Goal: Task Accomplishment & Management: Use online tool/utility

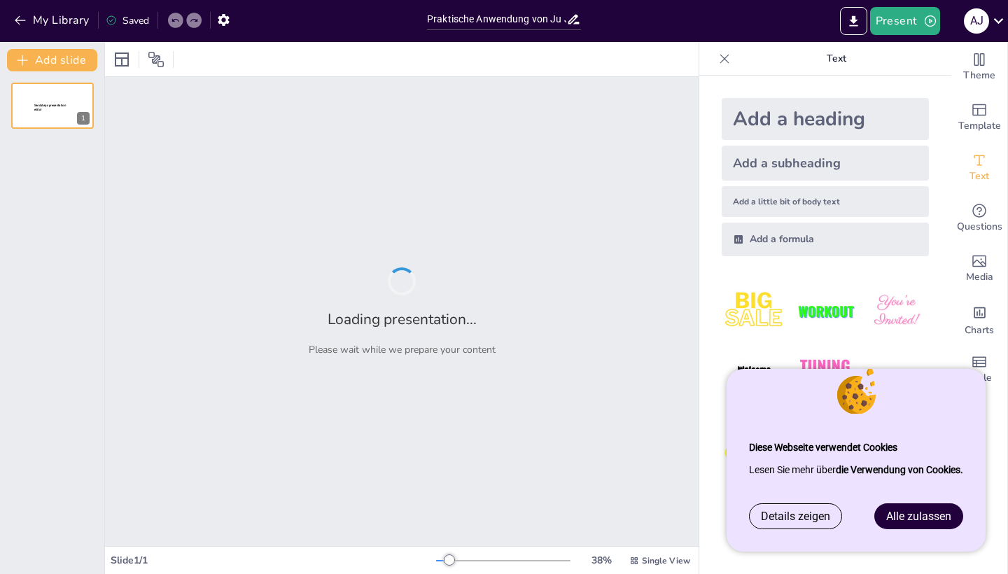
type input "Praktische Anwendung von Ju Jutsu in der Erziehung: Ergebnisse meiner Facharbeit"
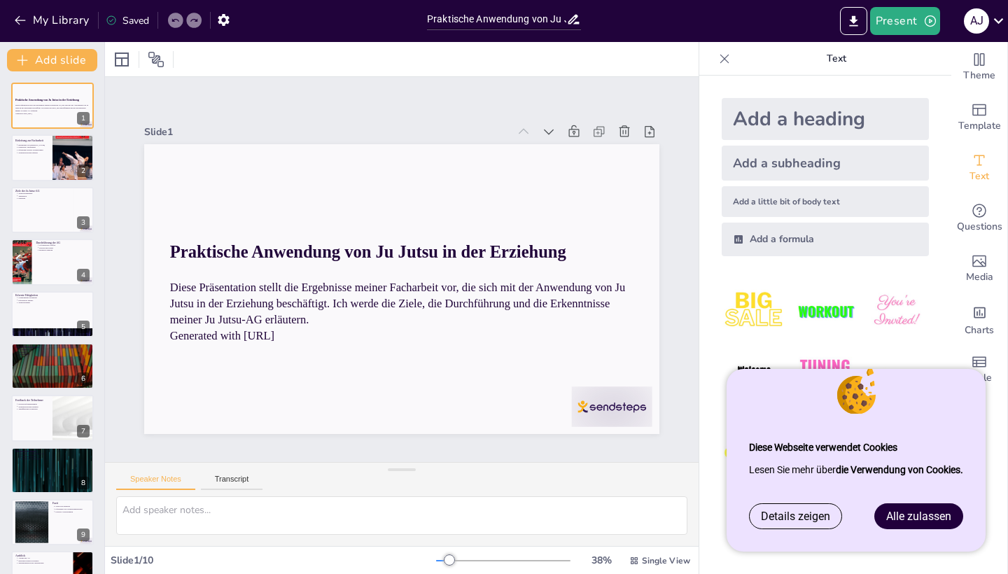
click at [928, 520] on span "Alle zulassen" at bounding box center [918, 516] width 65 height 13
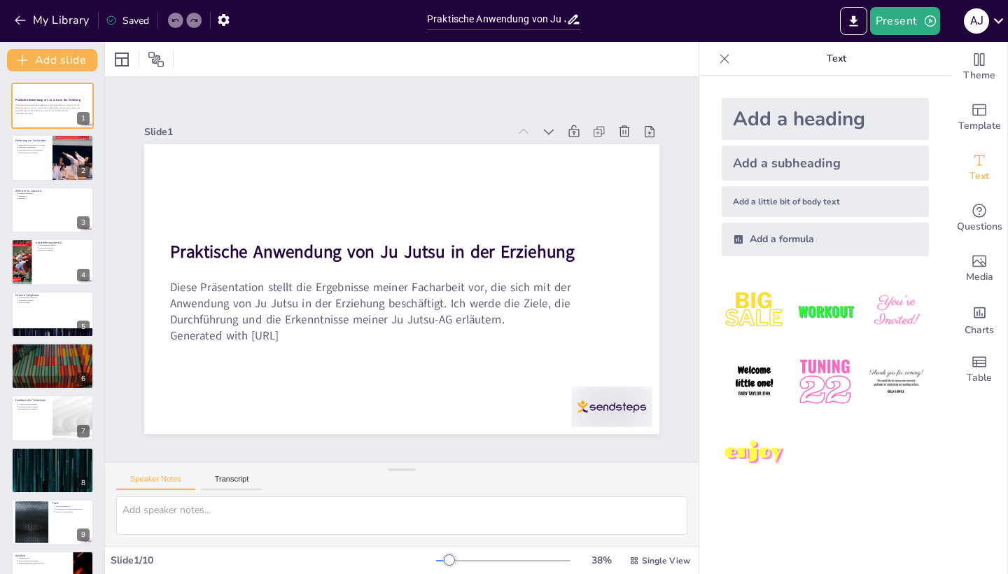
click at [906, 517] on div "Add a heading Add a subheading Add a little bit of body text Add a formula" at bounding box center [825, 325] width 252 height 499
click at [909, 11] on button "Present" at bounding box center [905, 21] width 70 height 28
click at [885, 506] on div at bounding box center [504, 287] width 1008 height 574
click at [873, 424] on div at bounding box center [504, 287] width 1008 height 574
click at [743, 319] on img at bounding box center [754, 311] width 65 height 65
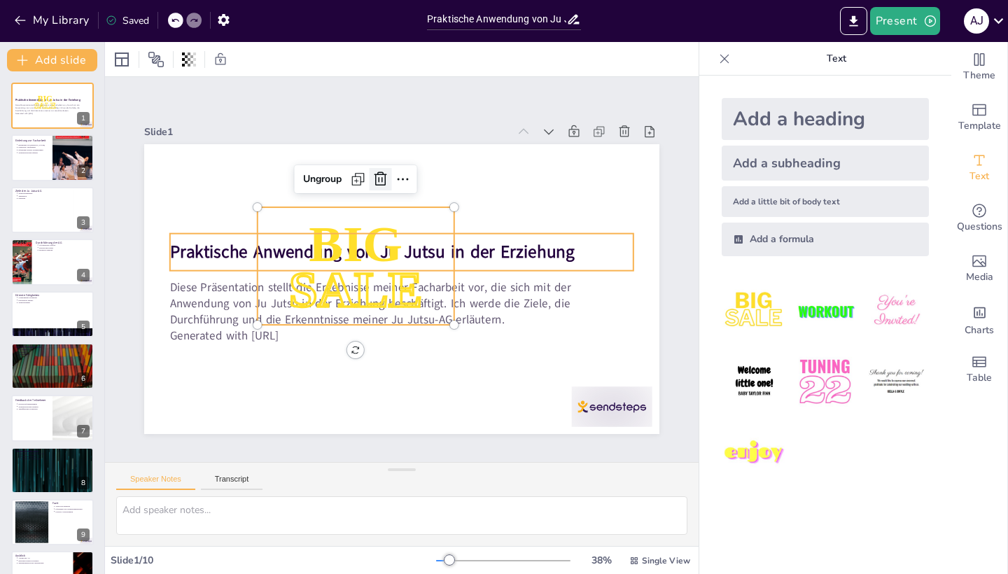
click at [468, 204] on icon at bounding box center [477, 212] width 18 height 17
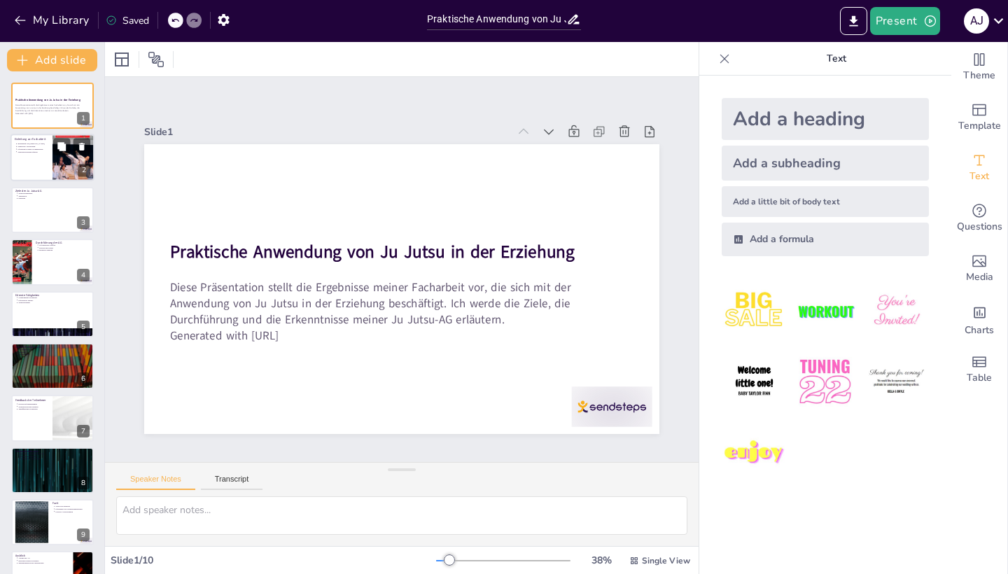
click at [57, 167] on div at bounding box center [74, 158] width 42 height 60
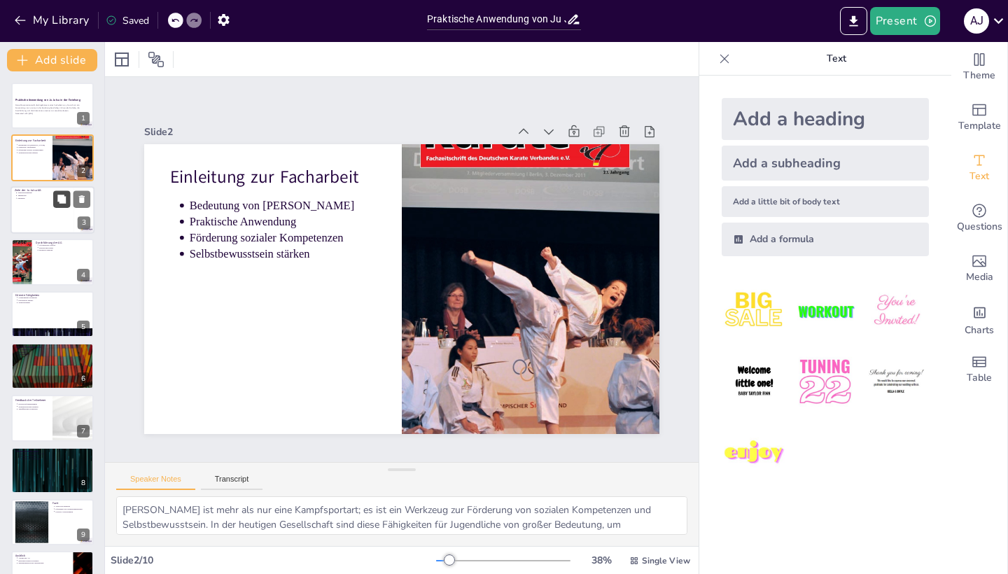
click at [54, 204] on button at bounding box center [61, 198] width 17 height 17
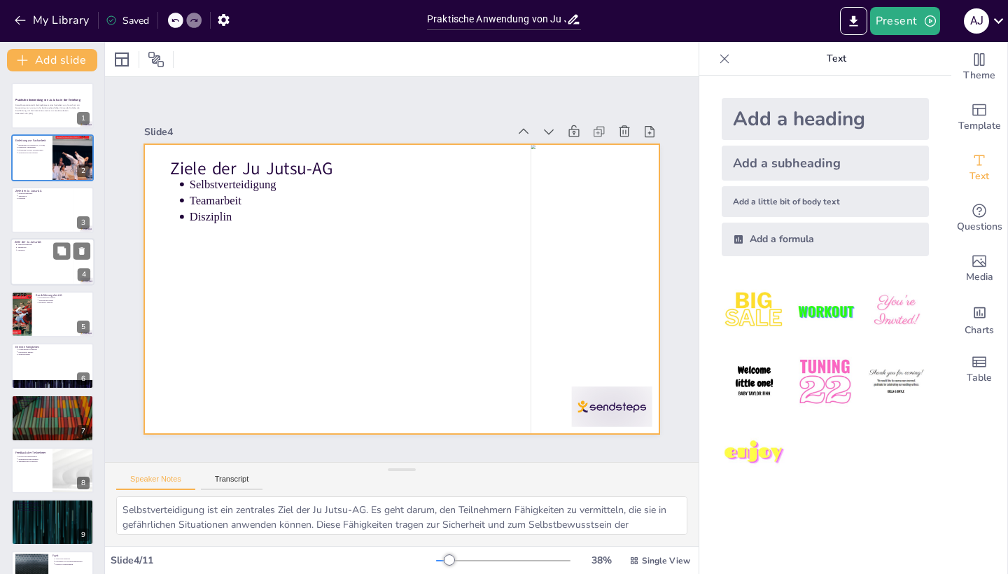
click at [39, 266] on div at bounding box center [53, 262] width 84 height 48
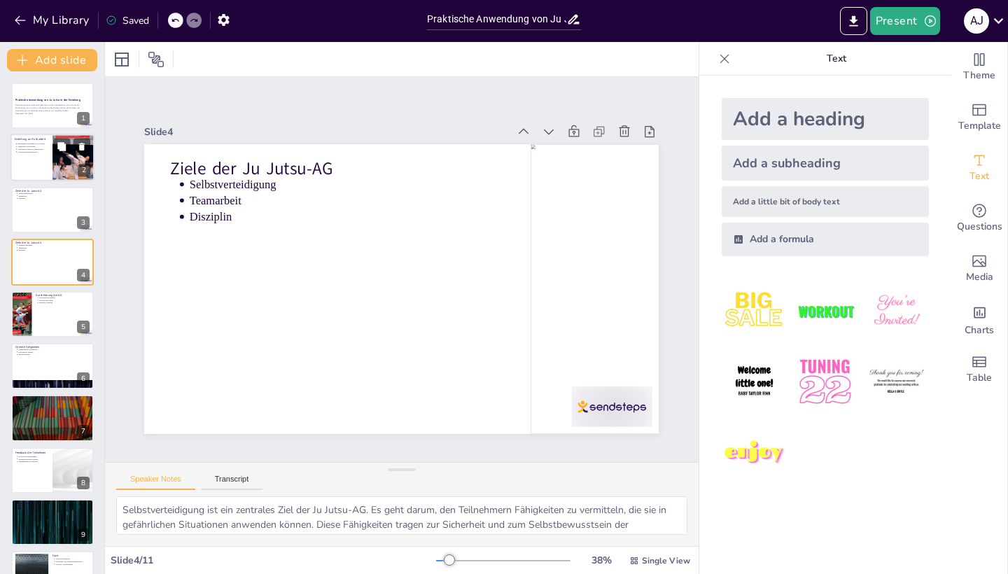
click at [45, 165] on div at bounding box center [53, 158] width 84 height 48
type textarea "[PERSON_NAME] ist mehr als nur eine Kampfsportart; es ist ein Werkzeug zur Förd…"
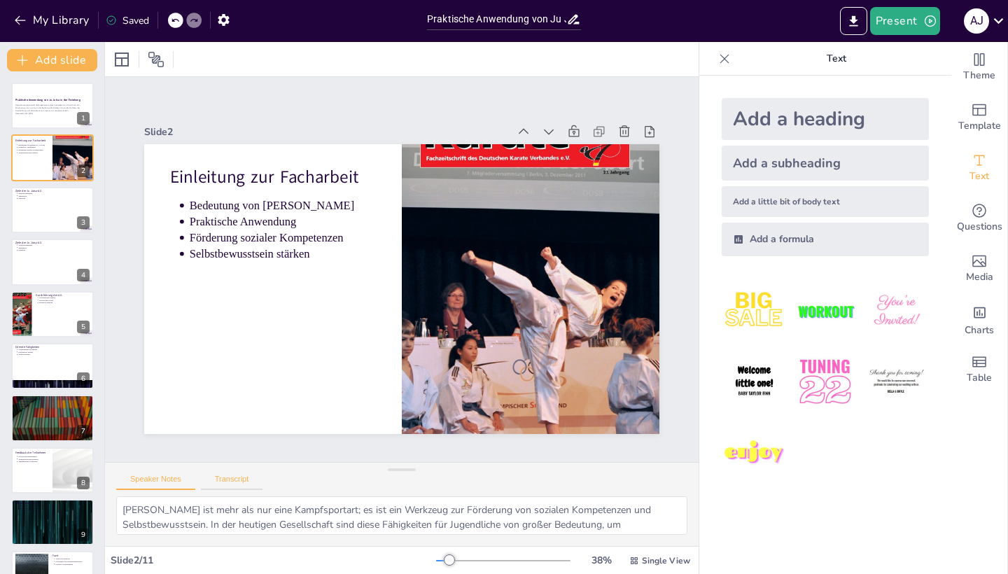
click at [251, 479] on button "Transcript" at bounding box center [232, 482] width 62 height 15
click at [183, 483] on button "Speaker Notes" at bounding box center [155, 482] width 79 height 15
click at [250, 479] on button "Transcript" at bounding box center [232, 482] width 62 height 15
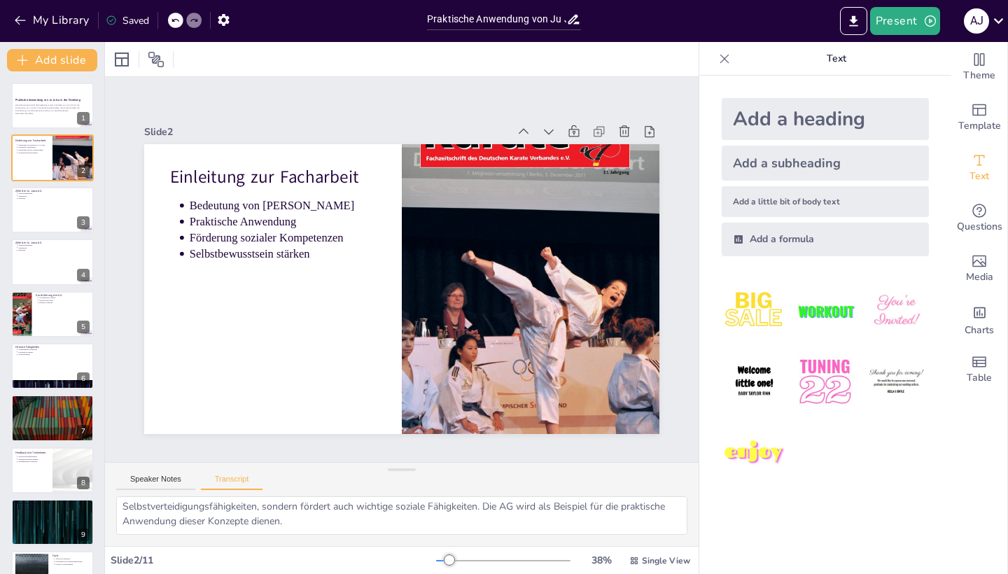
scroll to position [48, 0]
click at [168, 485] on button "Speaker Notes" at bounding box center [155, 482] width 79 height 15
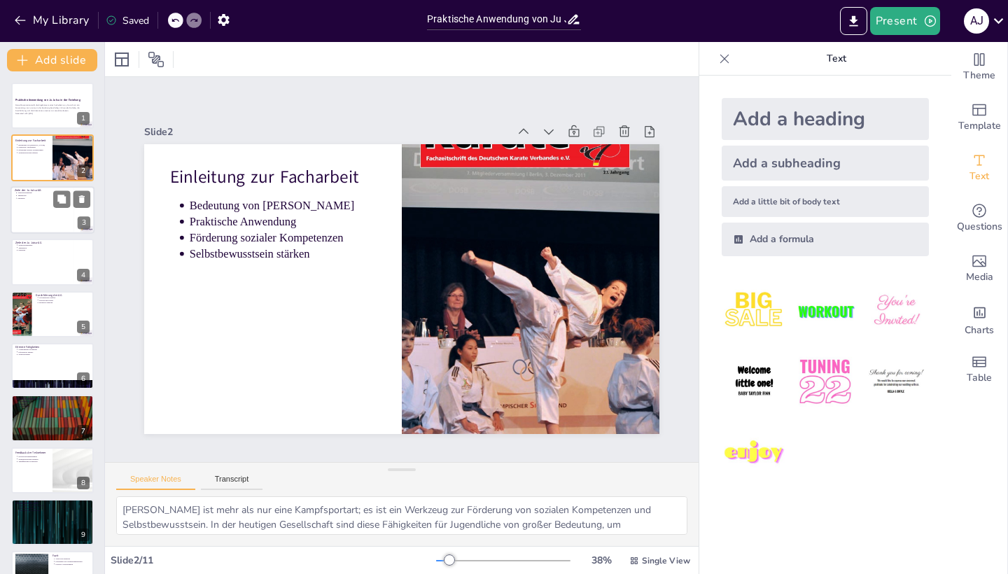
click at [49, 209] on div at bounding box center [53, 210] width 84 height 48
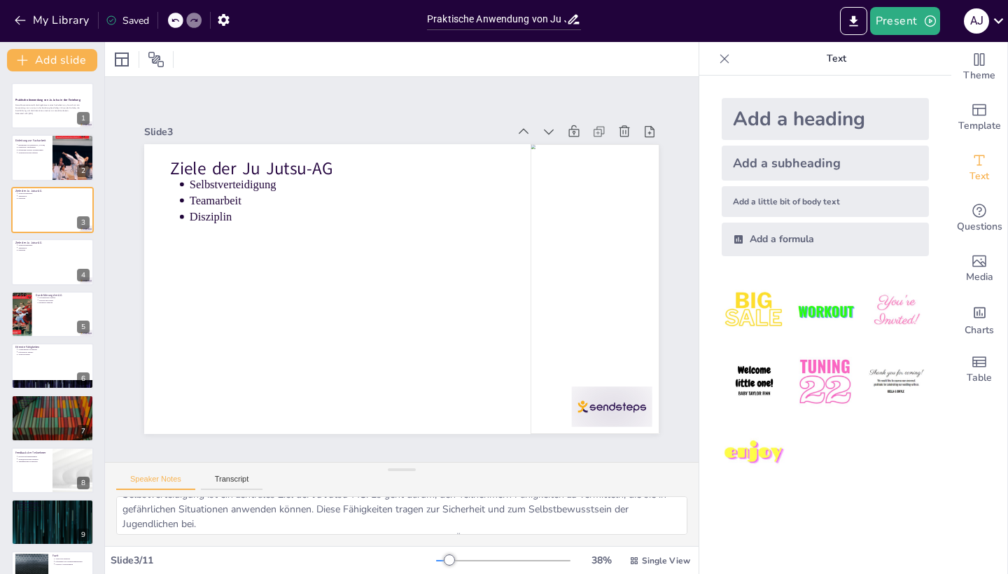
scroll to position [17, 0]
click at [721, 58] on icon at bounding box center [725, 59] width 14 height 14
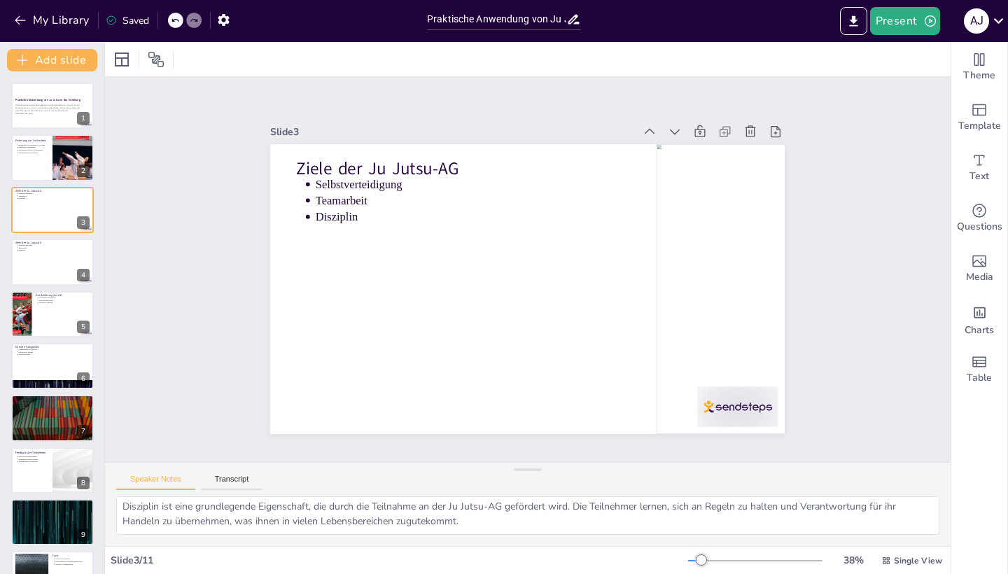
scroll to position [62, 0]
click at [38, 254] on div at bounding box center [53, 262] width 84 height 48
click at [41, 268] on div at bounding box center [53, 262] width 84 height 48
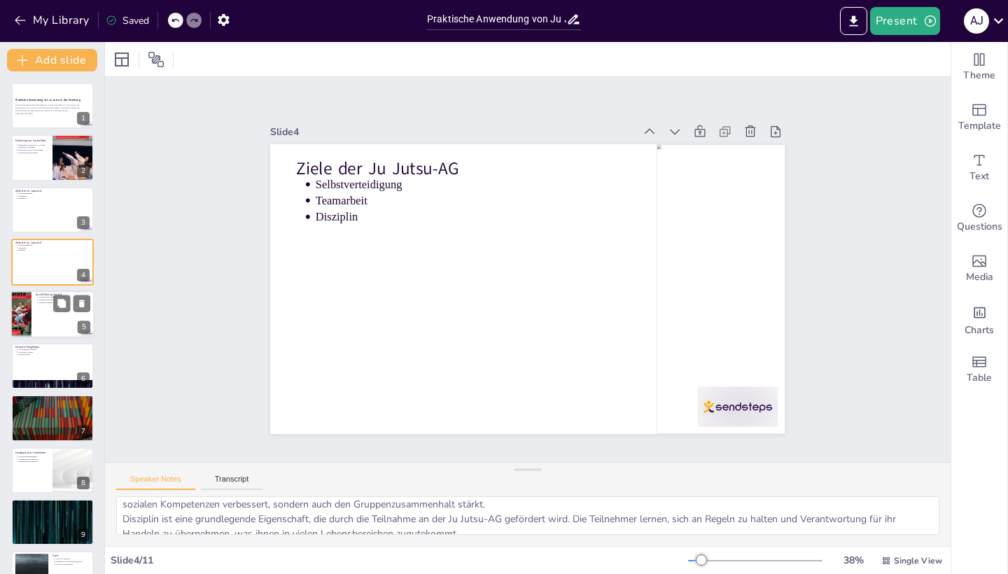
click at [39, 316] on div at bounding box center [53, 315] width 84 height 48
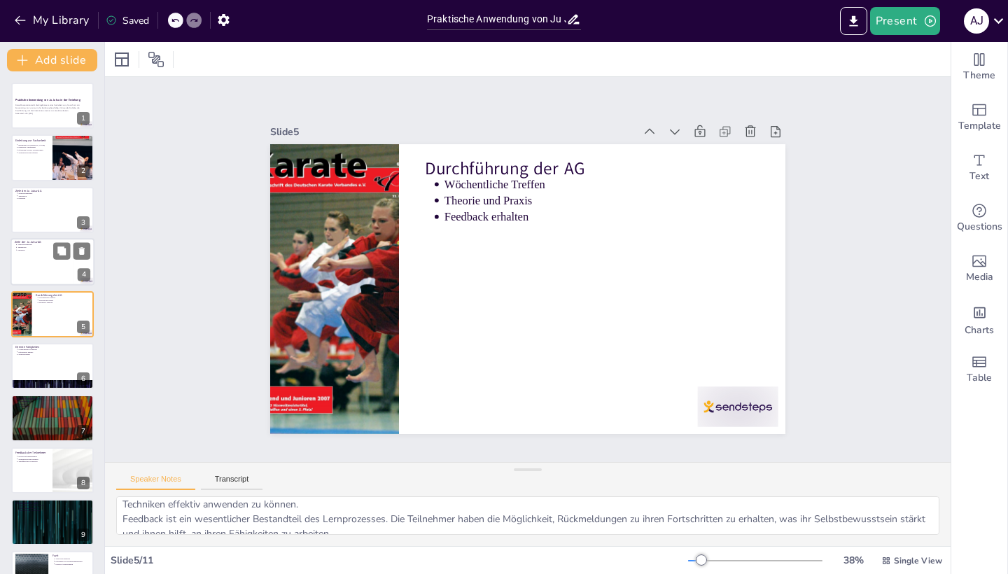
click at [34, 247] on p "Teamarbeit" at bounding box center [44, 247] width 52 height 3
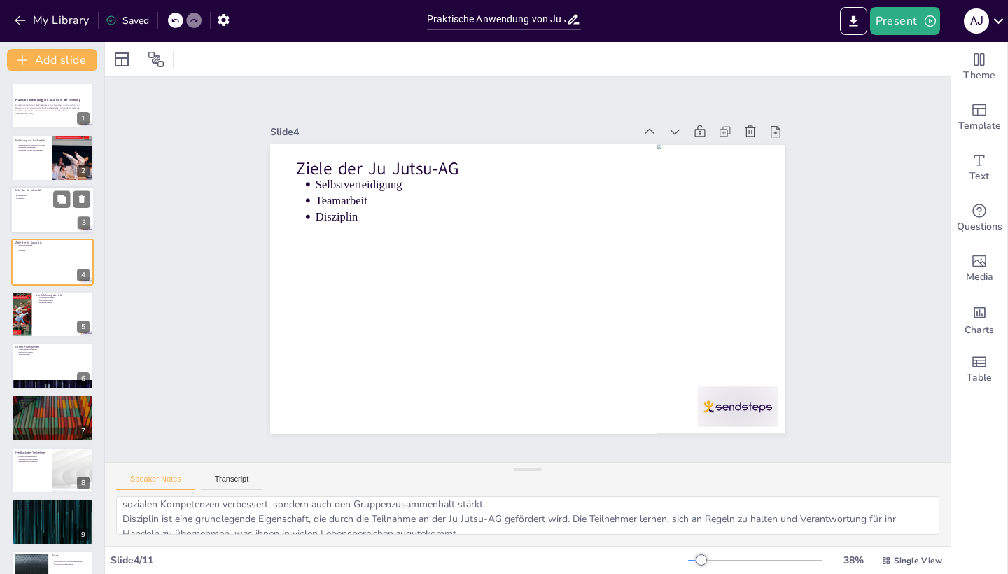
click at [28, 205] on div at bounding box center [53, 210] width 84 height 48
click at [36, 269] on div at bounding box center [53, 262] width 84 height 48
click at [41, 309] on div at bounding box center [53, 315] width 84 height 48
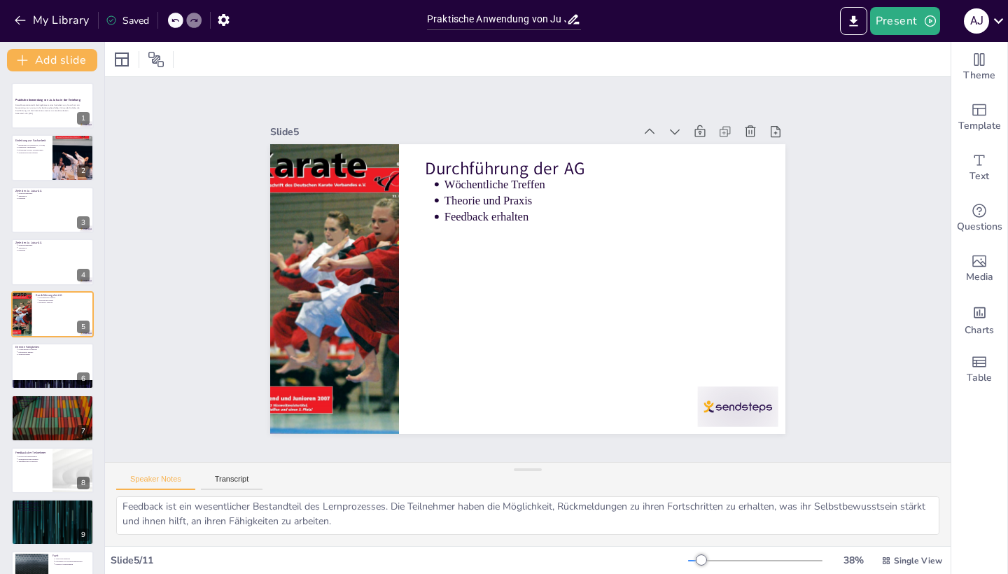
scroll to position [62, 0]
click at [57, 363] on button at bounding box center [61, 355] width 17 height 17
type textarea "Das Erlernen grundlegender Techniken ist entscheidend für die Entwicklung der T…"
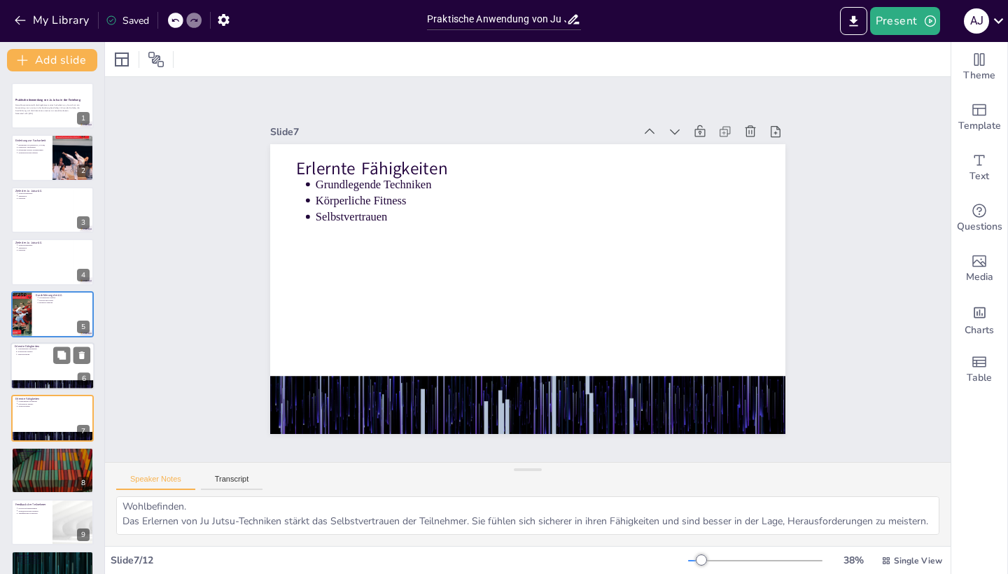
scroll to position [48, 0]
click at [34, 361] on div "Praktische Anwendung von Ju Jutsu in der Erziehung Diese Präsentation stellt di…" at bounding box center [52, 393] width 104 height 620
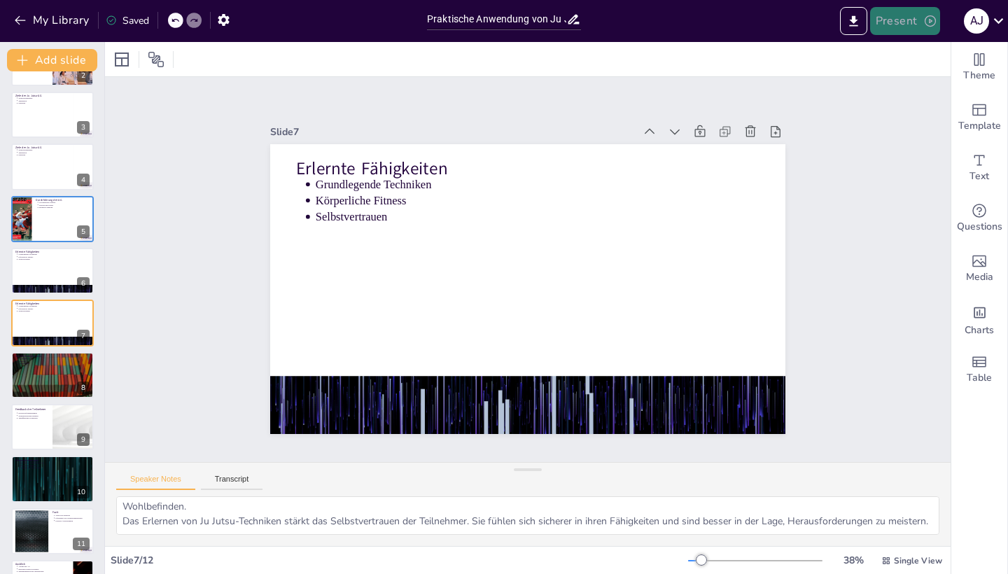
click at [928, 21] on icon "button" at bounding box center [931, 21] width 14 height 14
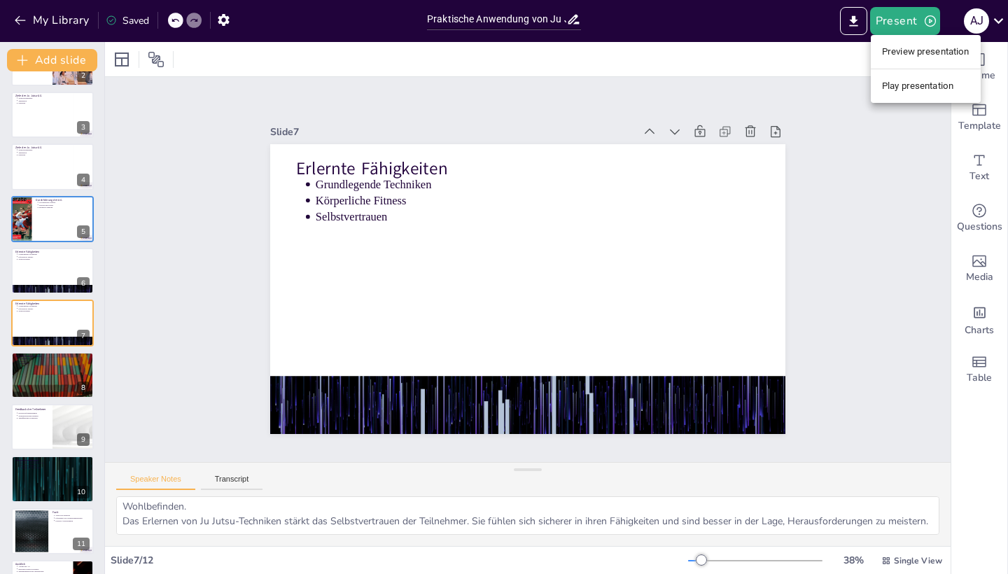
click at [912, 92] on li "Play presentation" at bounding box center [926, 86] width 110 height 22
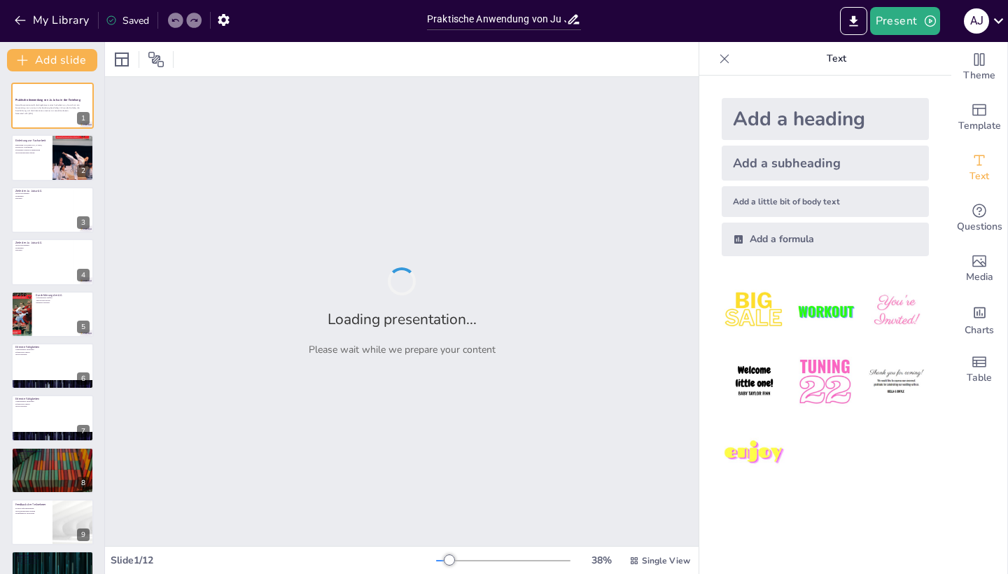
type input "Praktische Anwendung von Ju Jutsu in der Erziehung: Ergebnisse meiner Facharbeit"
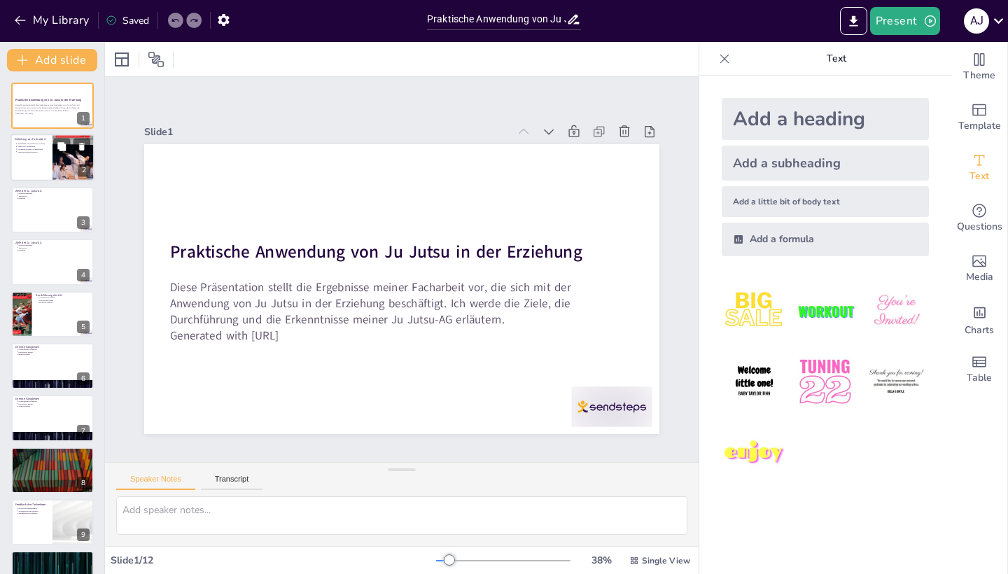
click at [34, 169] on div at bounding box center [53, 158] width 84 height 48
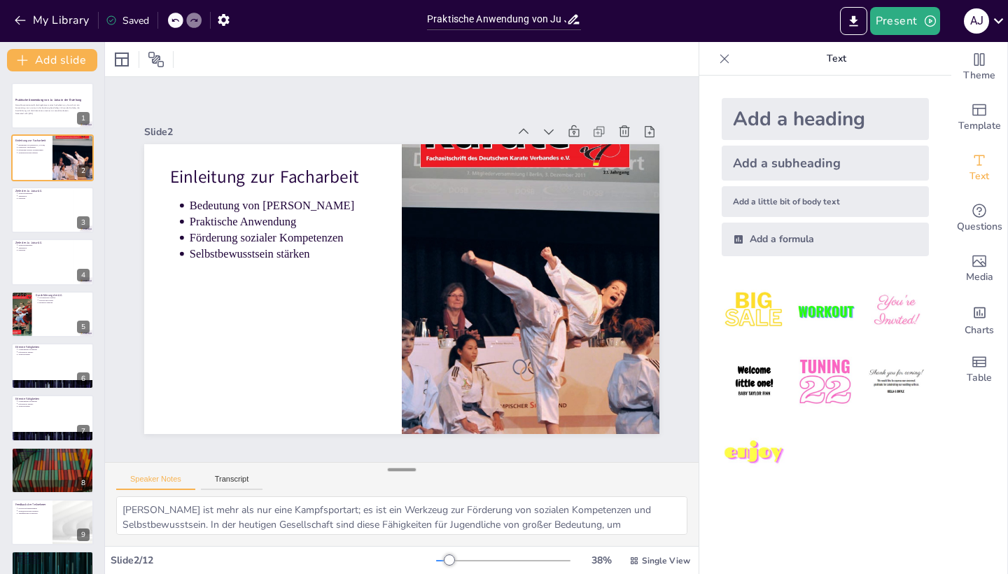
drag, startPoint x: 403, startPoint y: 467, endPoint x: 405, endPoint y: 474, distance: 7.3
click at [405, 474] on div at bounding box center [402, 470] width 28 height 14
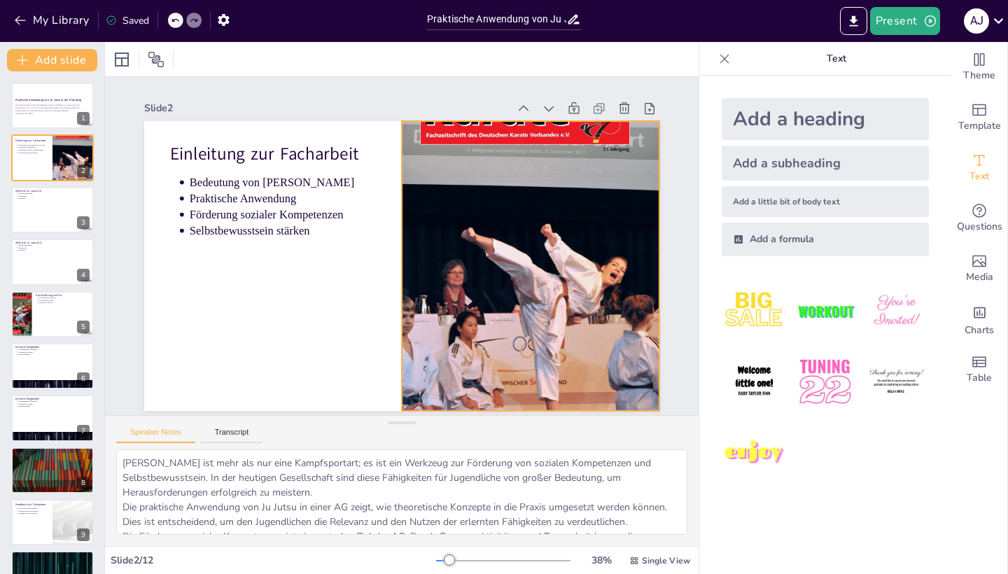
drag, startPoint x: 404, startPoint y: 478, endPoint x: 404, endPoint y: 407, distance: 70.7
click at [404, 416] on div at bounding box center [402, 423] width 28 height 14
click at [403, 473] on textarea "[PERSON_NAME] ist mehr als nur eine Kampfsportart; es ist ein Werkzeug zur Förd…" at bounding box center [401, 492] width 571 height 85
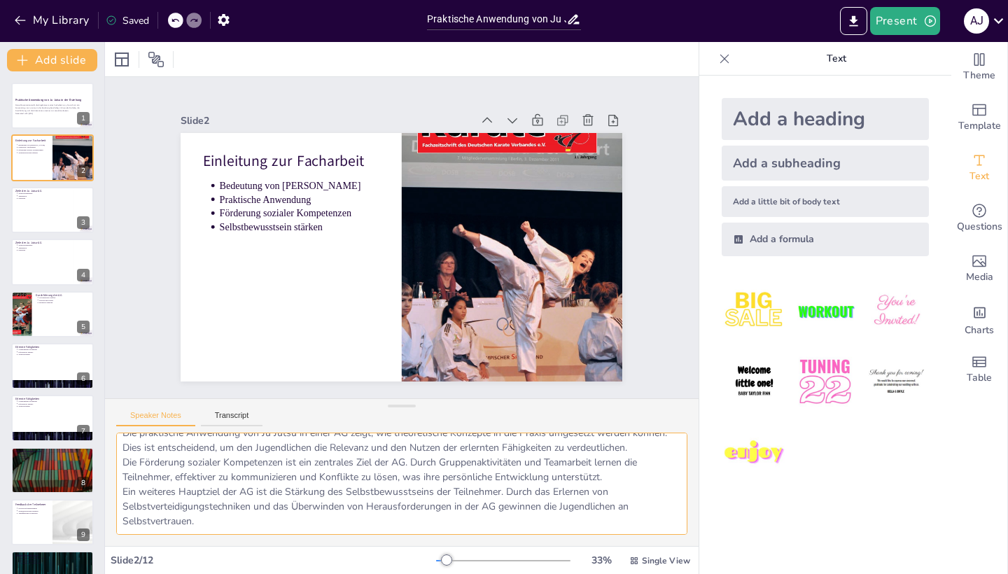
scroll to position [57, 0]
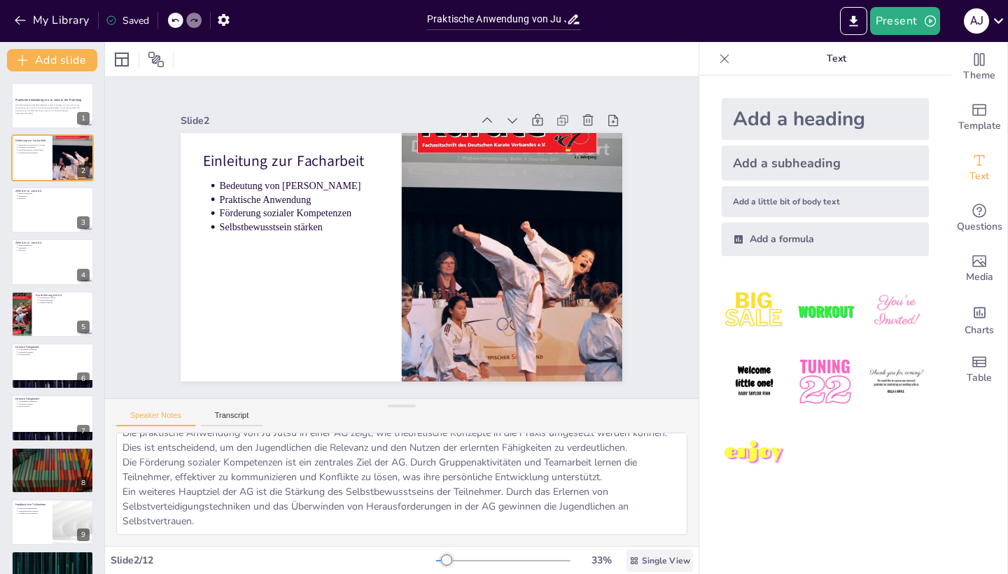
click at [647, 560] on span "Single View" at bounding box center [666, 560] width 48 height 11
click at [647, 561] on span "Single View" at bounding box center [666, 560] width 48 height 11
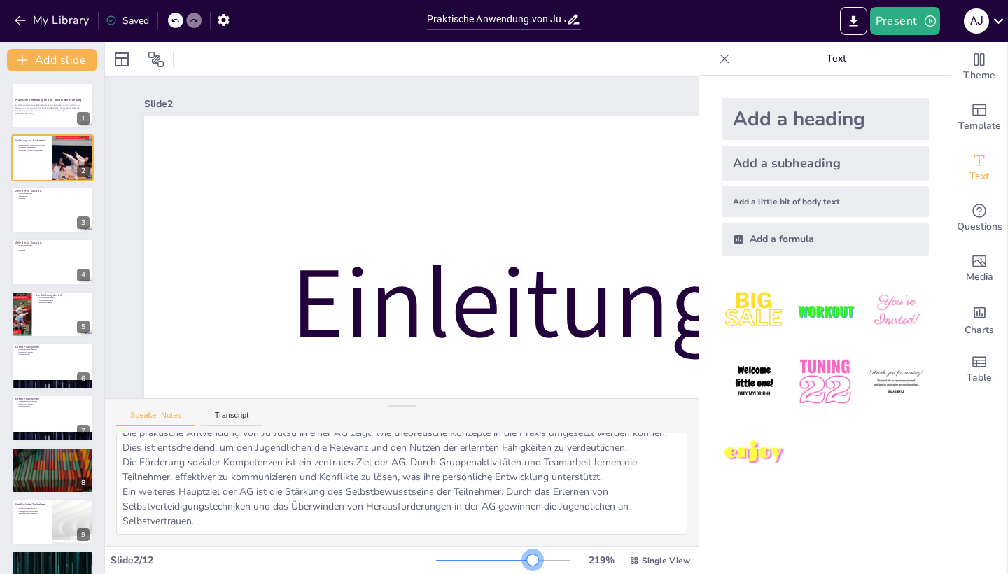
click at [534, 564] on div at bounding box center [532, 560] width 11 height 11
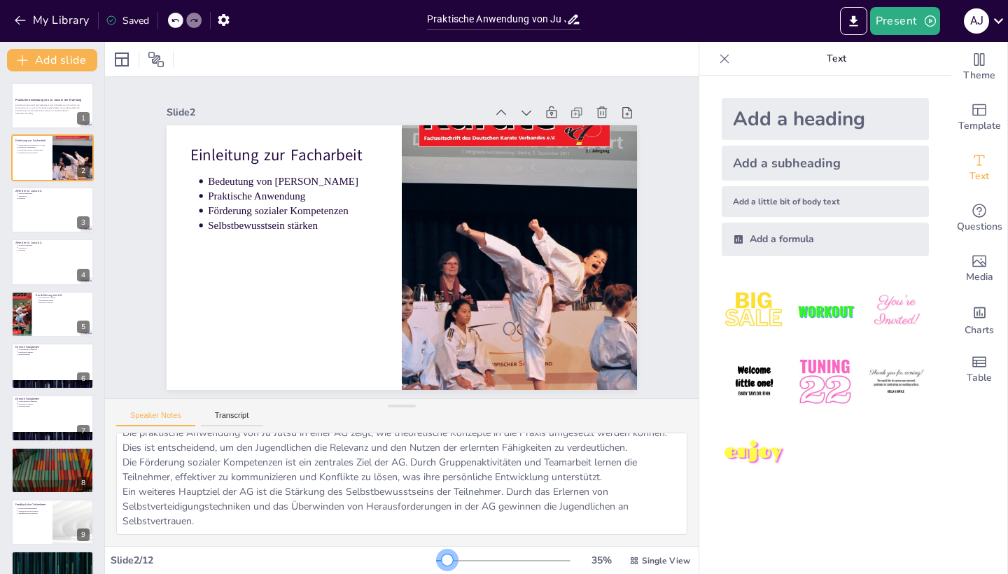
drag, startPoint x: 449, startPoint y: 563, endPoint x: 505, endPoint y: 563, distance: 56.0
click at [505, 563] on div at bounding box center [503, 560] width 134 height 11
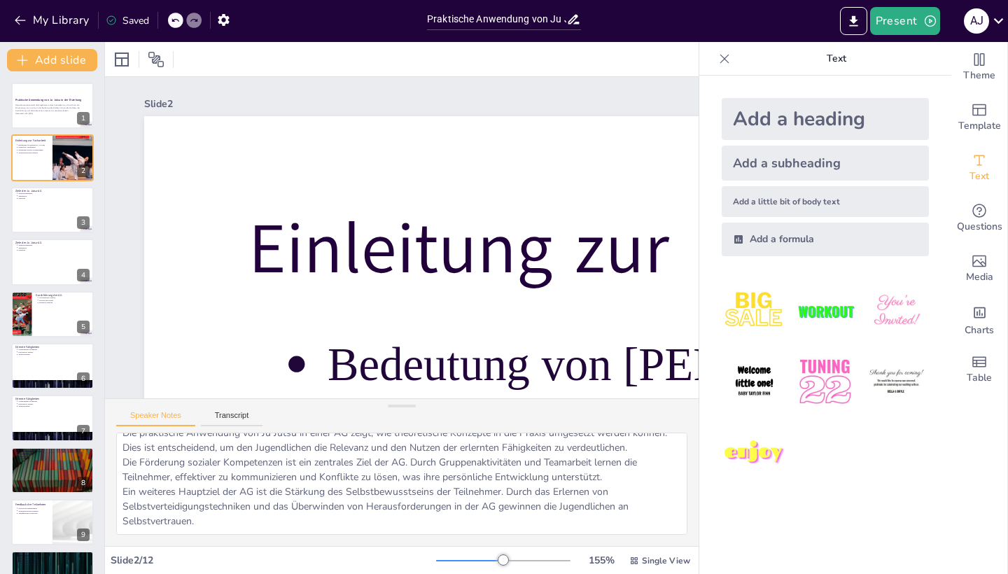
click at [536, 558] on div at bounding box center [503, 560] width 134 height 11
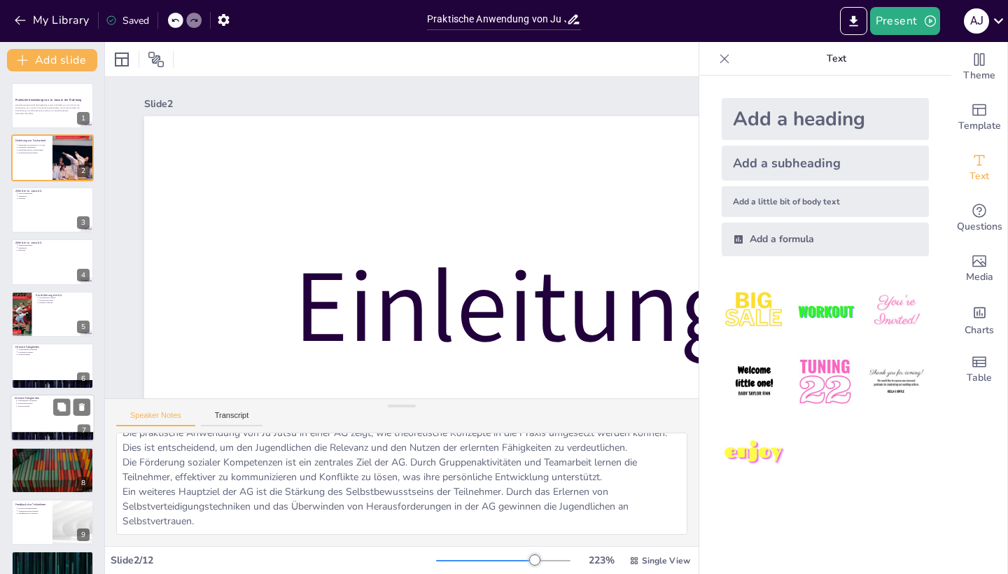
scroll to position [88, 0]
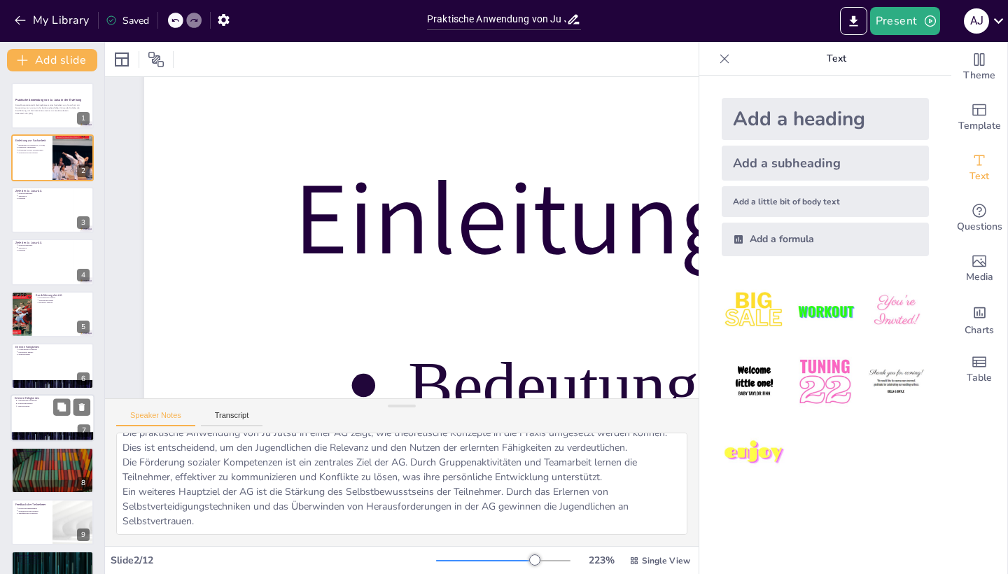
click at [57, 422] on div at bounding box center [53, 419] width 84 height 48
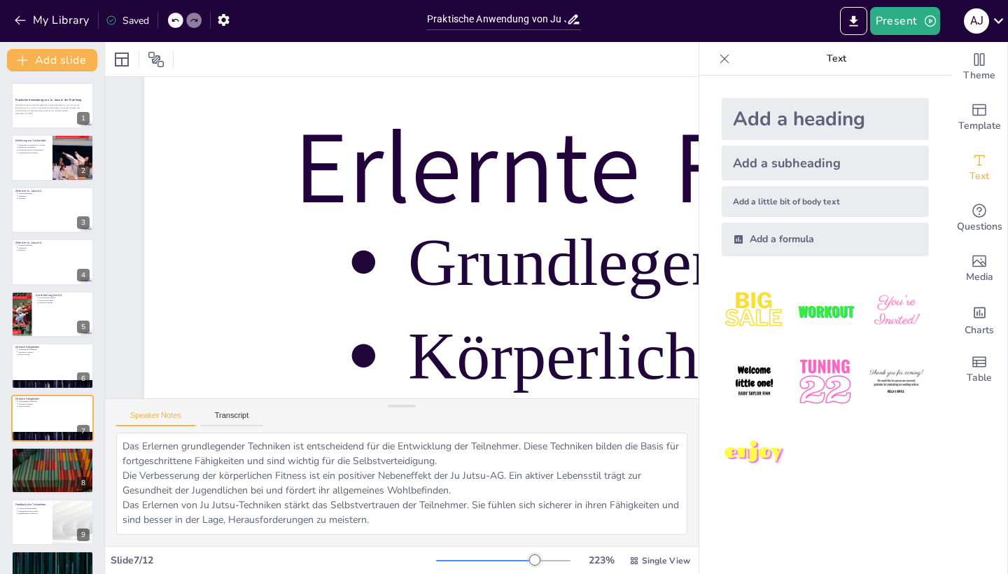
scroll to position [0, 0]
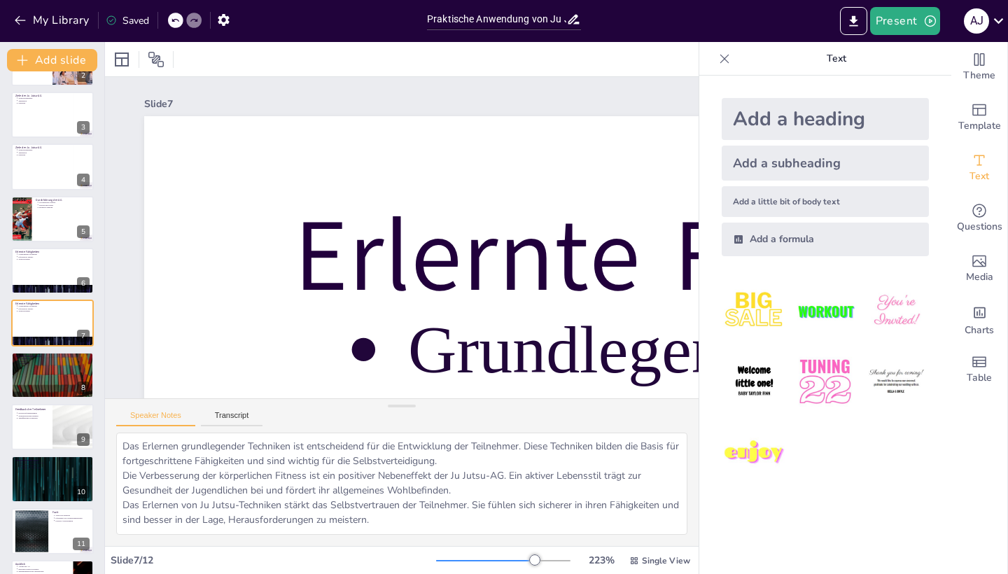
click at [413, 565] on div "Slide 7 / 12 223 % Single View" at bounding box center [402, 561] width 594 height 22
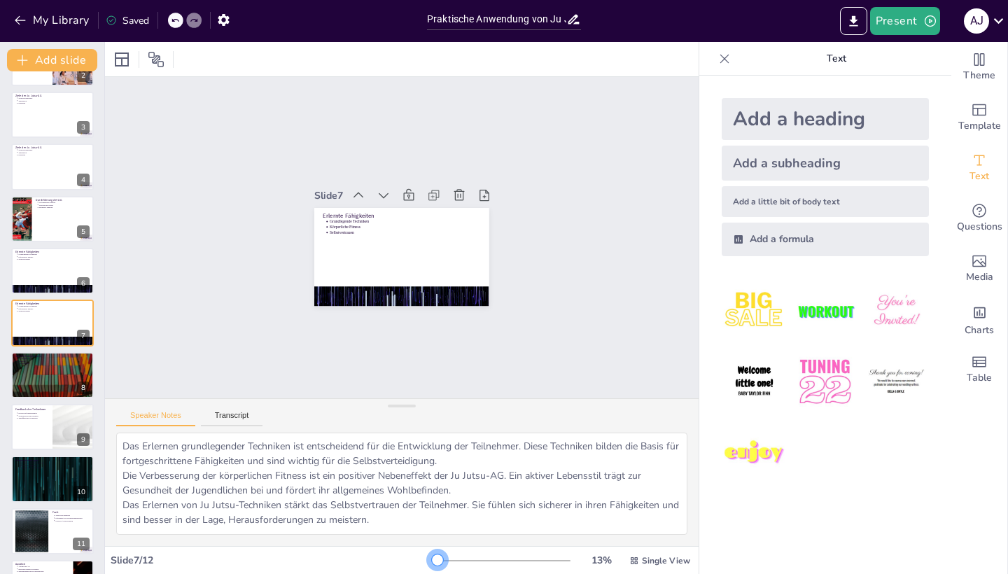
drag, startPoint x: 438, startPoint y: 559, endPoint x: 461, endPoint y: 559, distance: 23.8
click at [461, 559] on div at bounding box center [503, 560] width 134 height 11
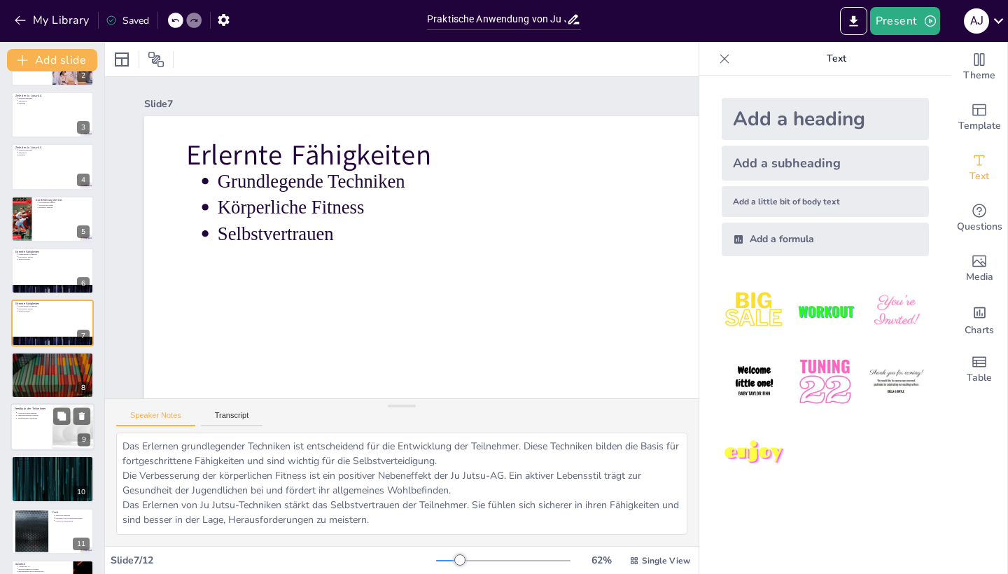
click at [30, 427] on div at bounding box center [53, 427] width 84 height 48
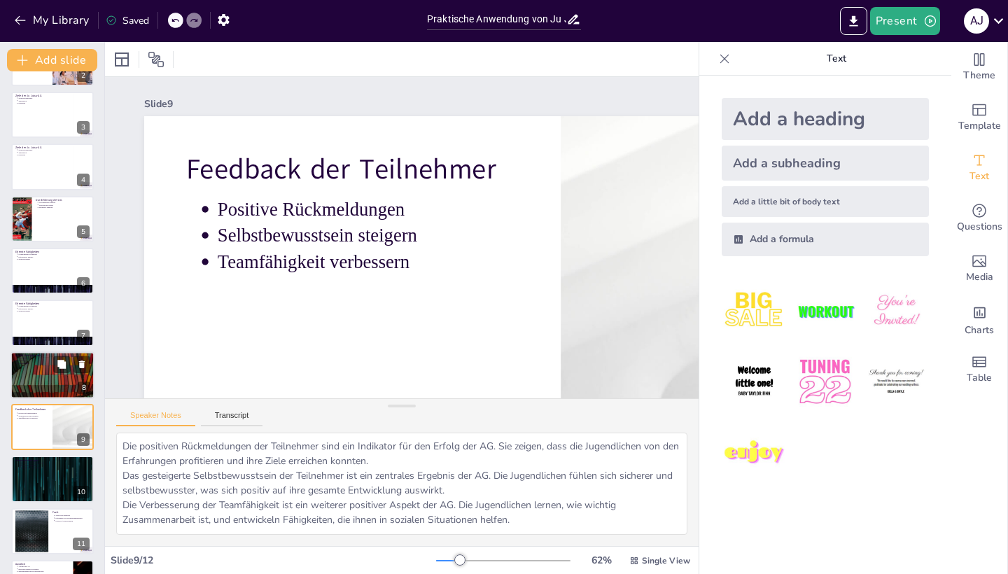
scroll to position [139, 0]
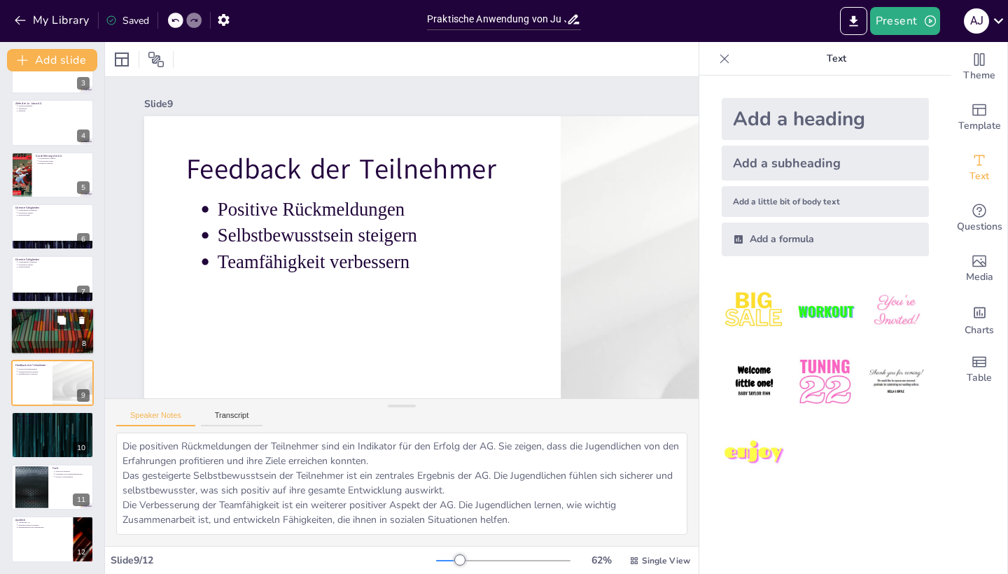
click at [48, 326] on div at bounding box center [53, 331] width 84 height 48
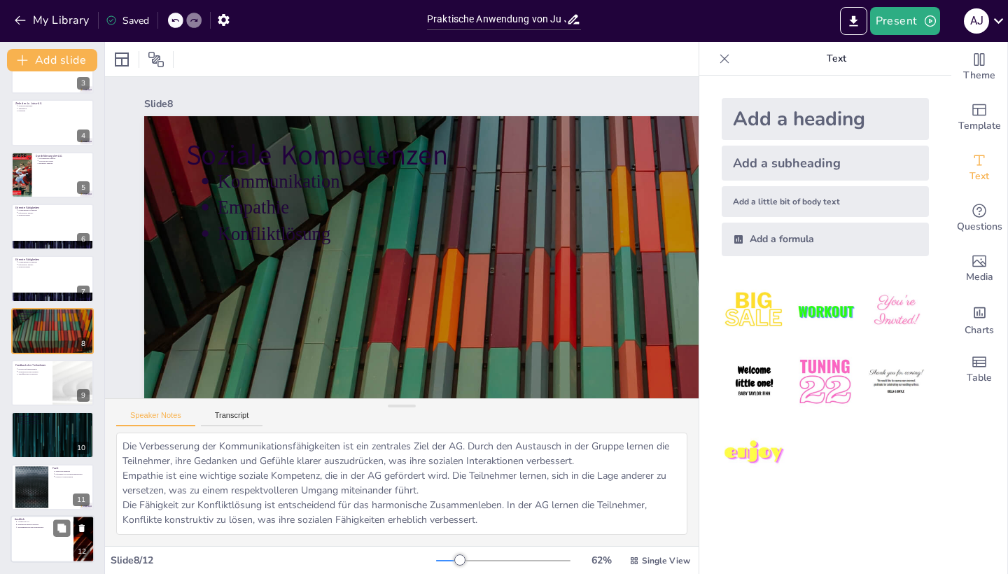
scroll to position [140, 0]
click at [39, 532] on div at bounding box center [53, 539] width 84 height 48
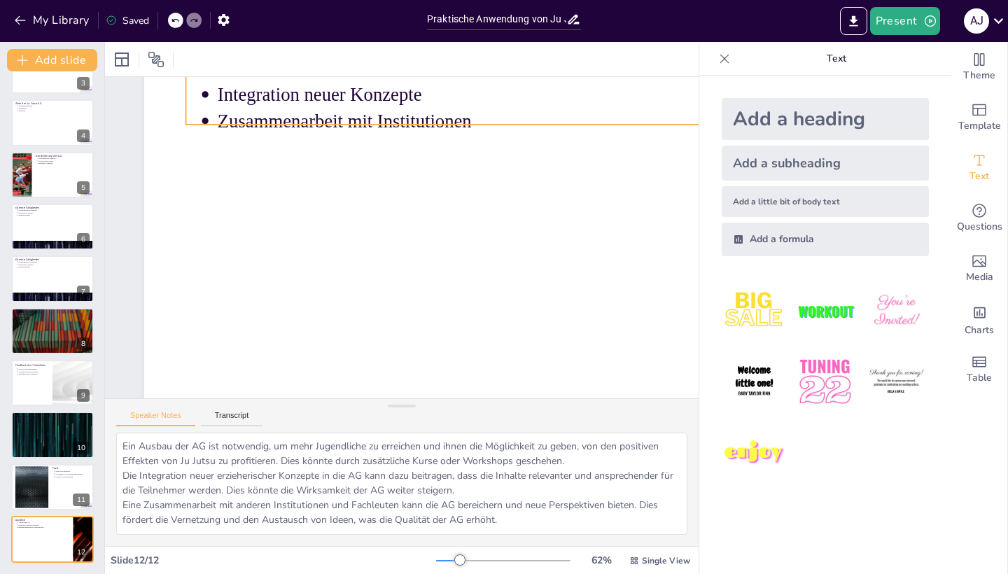
scroll to position [0, 0]
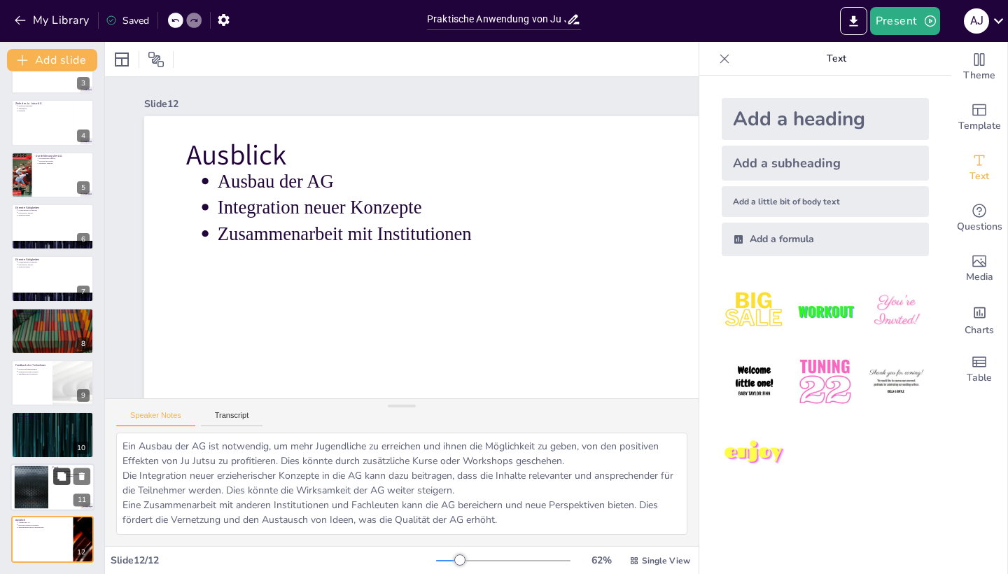
click at [59, 473] on icon at bounding box center [61, 476] width 8 height 8
type textarea "Ju Jutsu hat sich als wertvolle Methode erwiesen, um erzieherische Ziele zu err…"
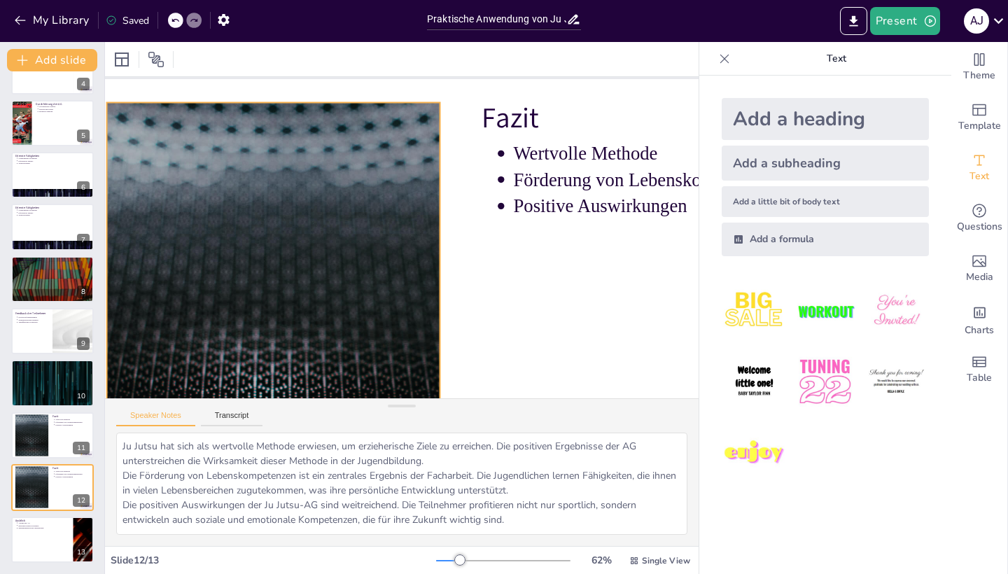
scroll to position [39, 78]
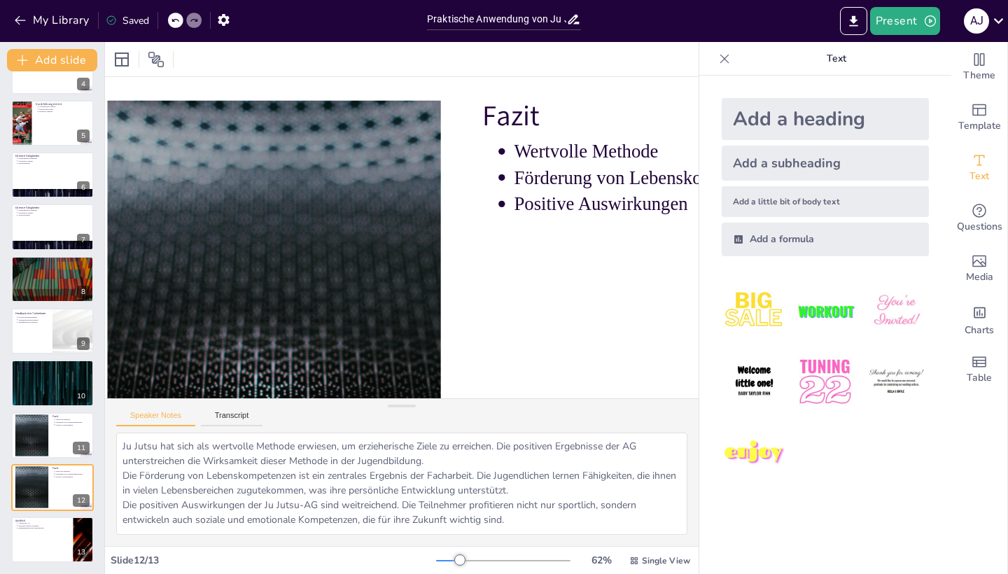
click at [455, 557] on div at bounding box center [503, 560] width 134 height 11
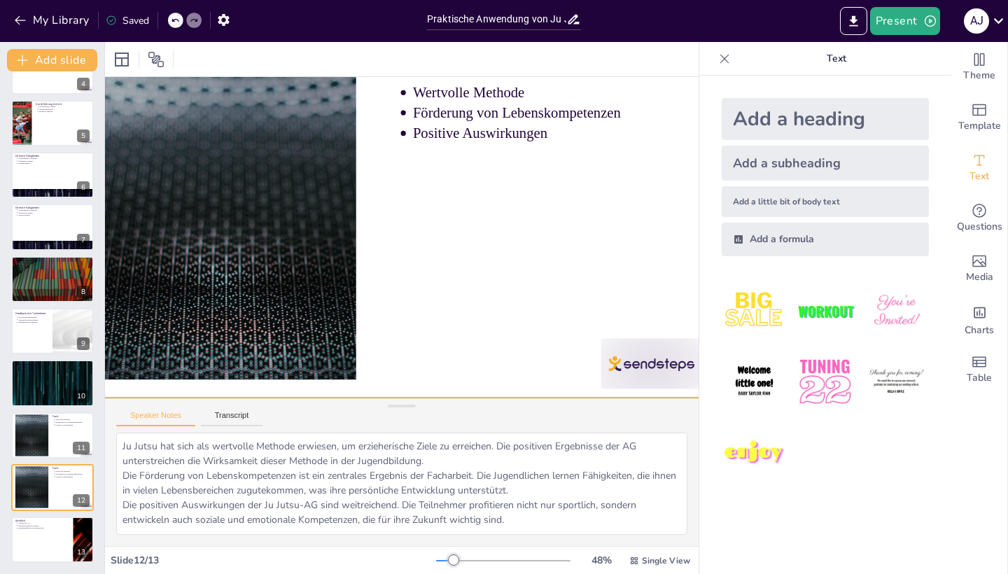
scroll to position [81, 78]
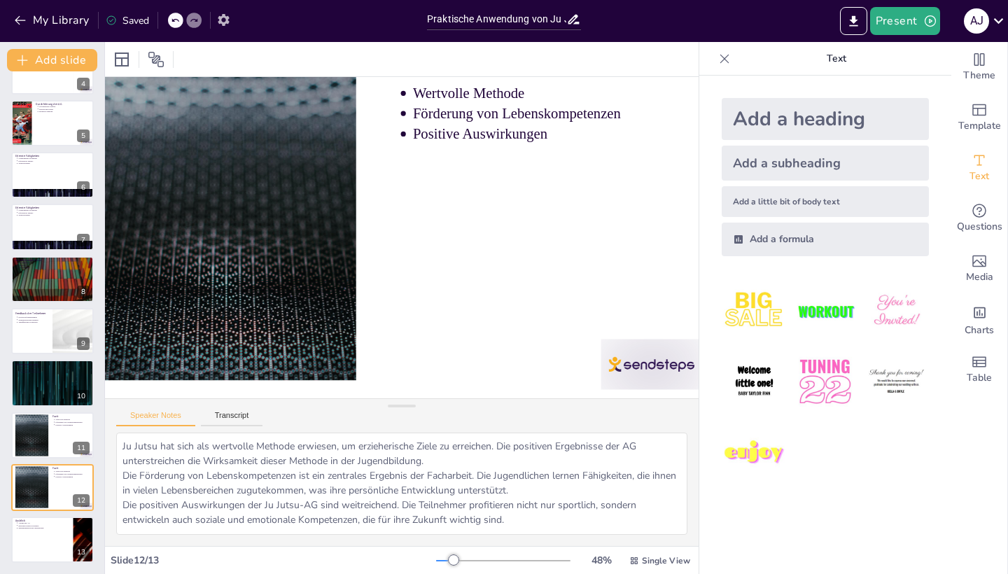
click at [223, 26] on icon "button" at bounding box center [223, 20] width 15 height 15
click at [980, 26] on div "A J" at bounding box center [976, 20] width 25 height 25
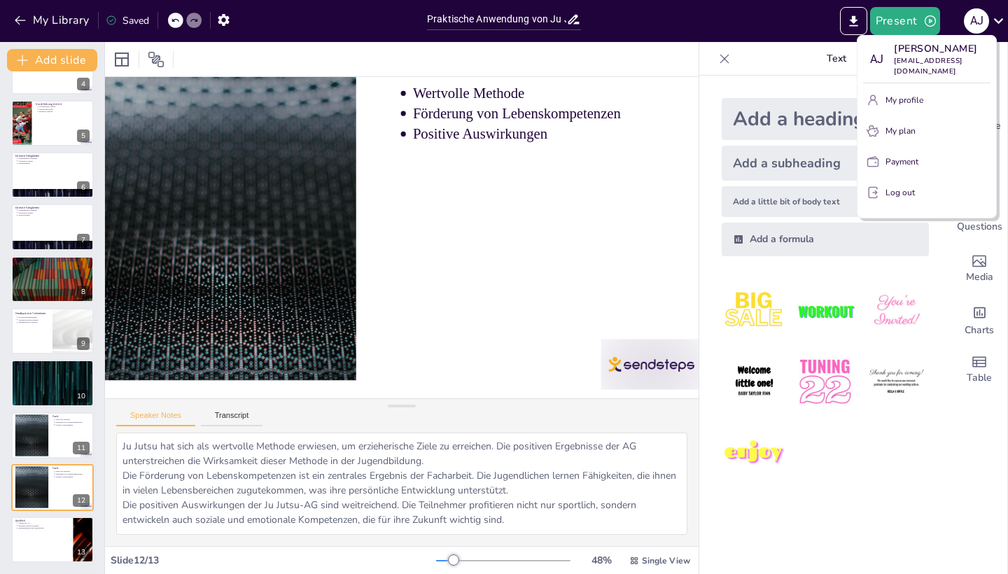
click at [999, 20] on div at bounding box center [504, 287] width 1008 height 574
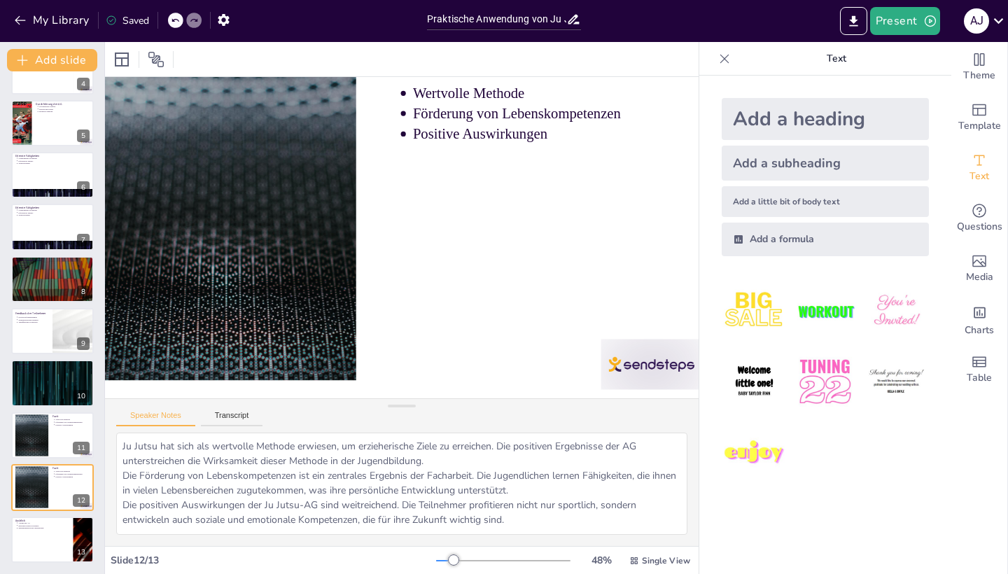
click at [999, 20] on icon at bounding box center [998, 20] width 19 height 19
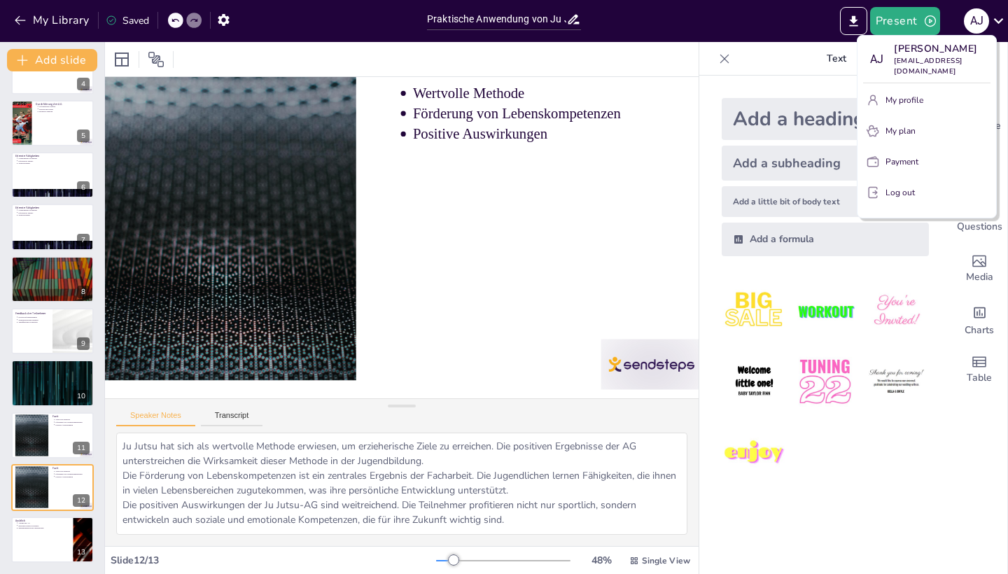
click at [887, 155] on p "Payment" at bounding box center [902, 161] width 33 height 13
